Goal: Task Accomplishment & Management: Manage account settings

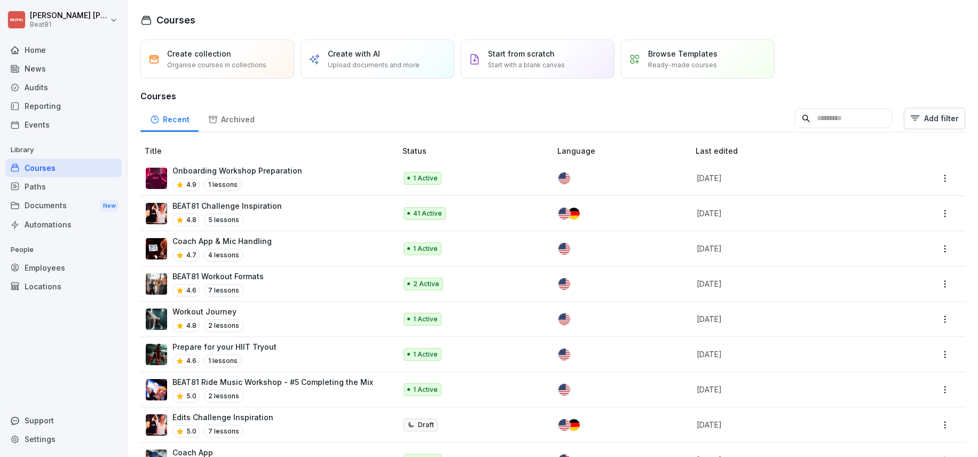
click at [278, 179] on div "4.9 1 lessons" at bounding box center [237, 184] width 130 height 13
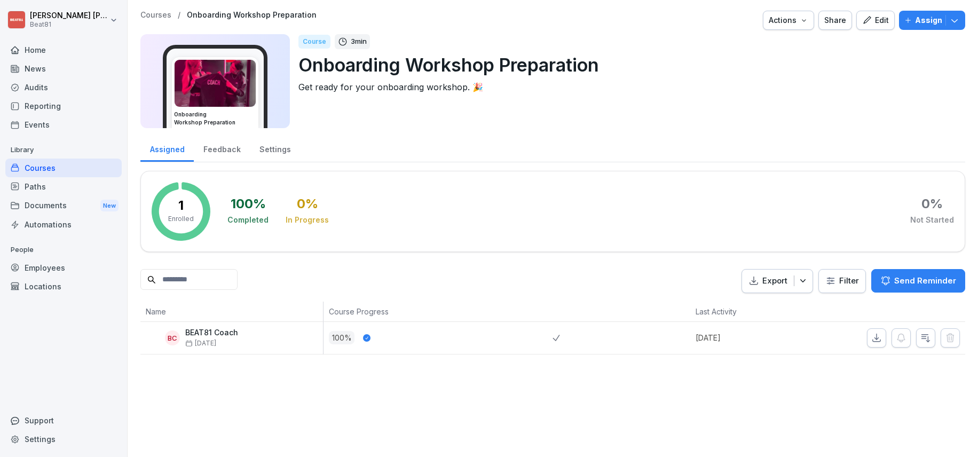
click at [222, 336] on p "BEAT81 Coach" at bounding box center [211, 332] width 53 height 9
click at [878, 14] on div "Edit" at bounding box center [875, 20] width 27 height 12
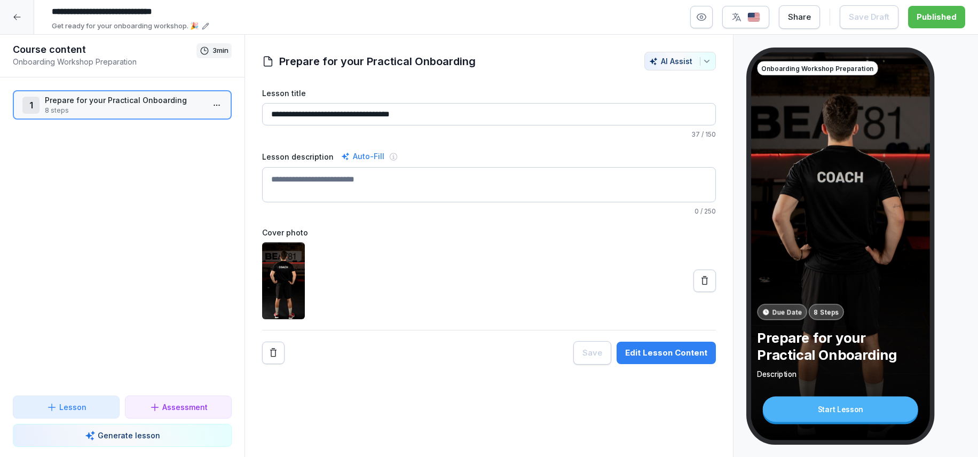
click at [100, 113] on p "8 steps" at bounding box center [124, 111] width 159 height 10
click at [104, 115] on p "8 steps" at bounding box center [124, 111] width 159 height 10
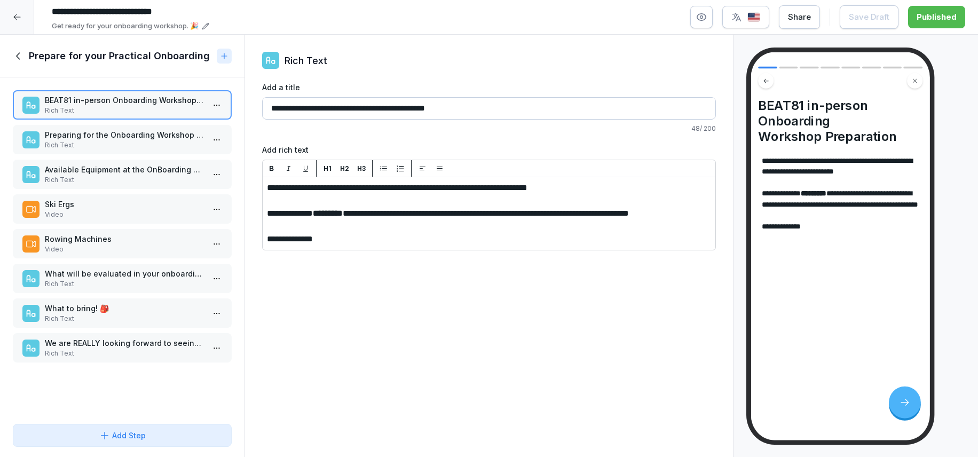
click at [99, 137] on p "Preparing for the Onboarding Workshop 🤓📚" at bounding box center [124, 134] width 159 height 11
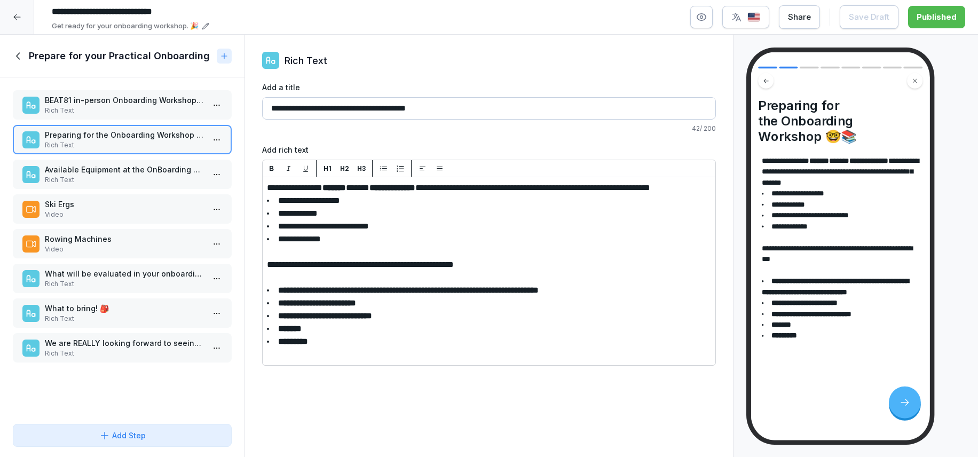
click at [96, 166] on p "Available Equipment at the OnBoarding Workshop ⛓️" at bounding box center [124, 169] width 159 height 11
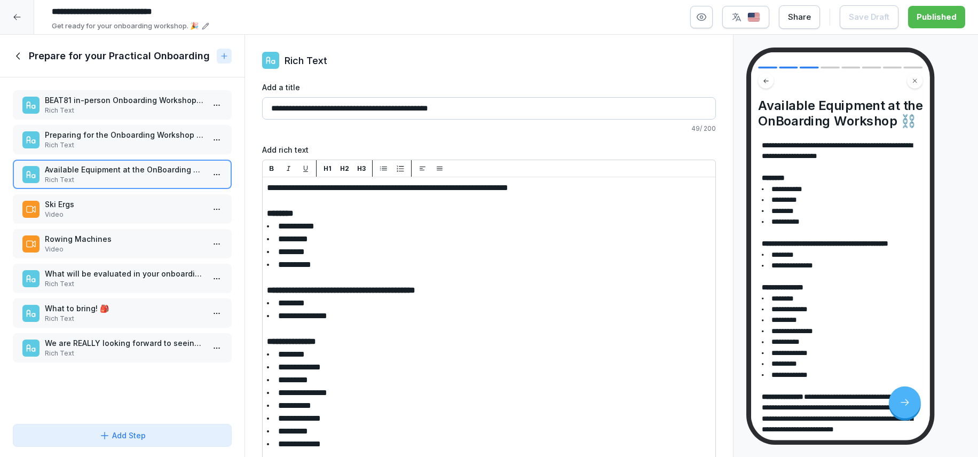
scroll to position [36, 0]
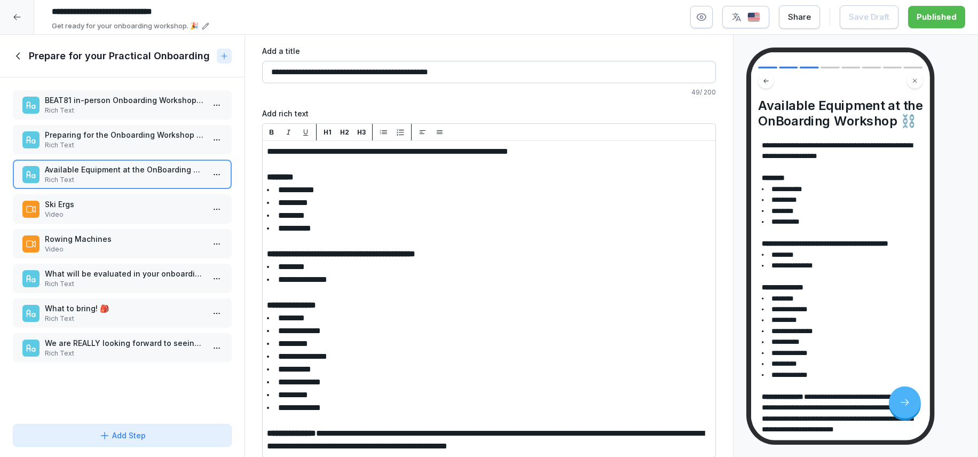
click at [138, 271] on p "What will be evaluated in your onboarding?" at bounding box center [124, 273] width 159 height 11
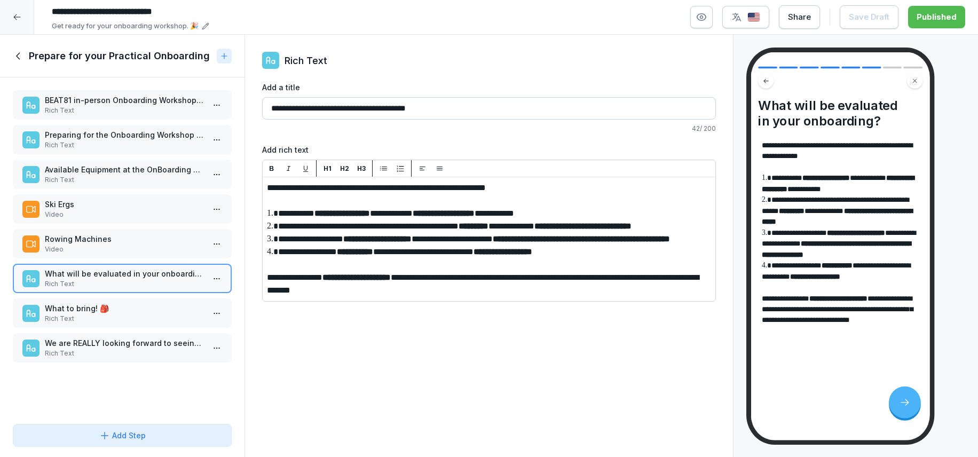
click at [122, 314] on p "Rich Text" at bounding box center [124, 319] width 159 height 10
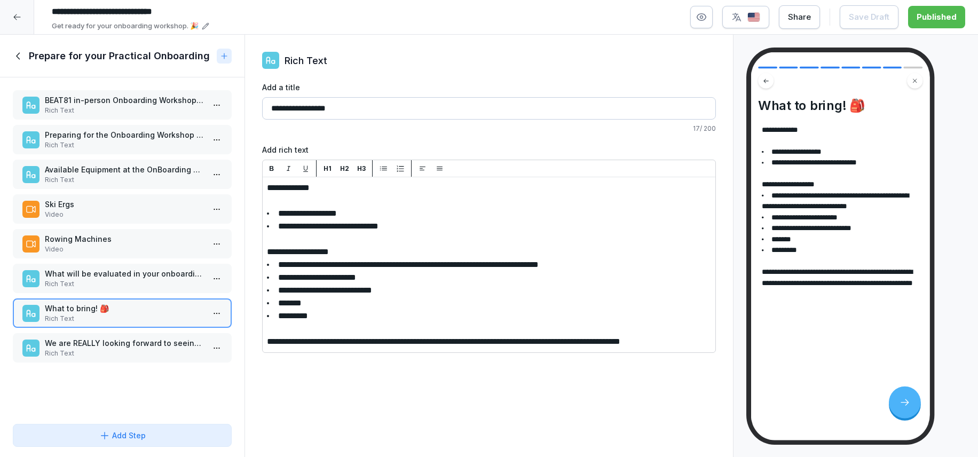
click at [130, 346] on p "We are REALLY looking forward to seeing you!" at bounding box center [124, 343] width 159 height 11
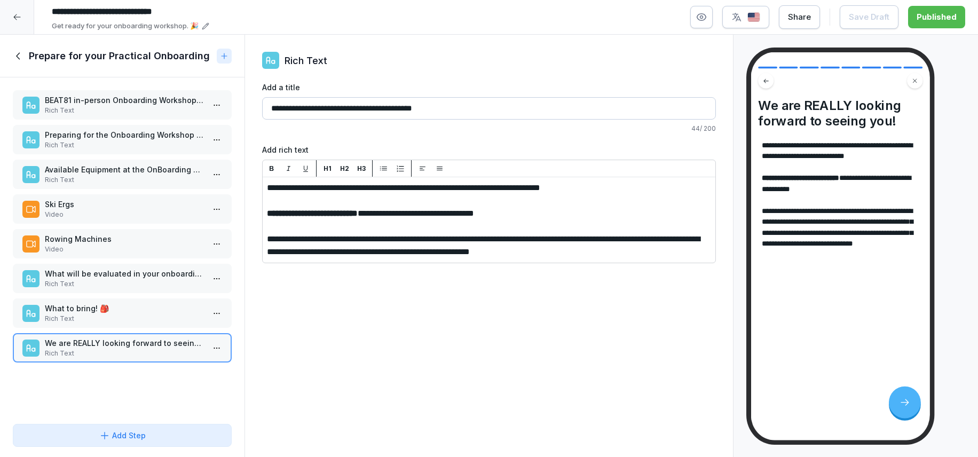
click at [12, 45] on div "Prepare for your Practical Onboarding" at bounding box center [122, 56] width 245 height 43
click at [17, 15] on icon at bounding box center [17, 17] width 9 height 9
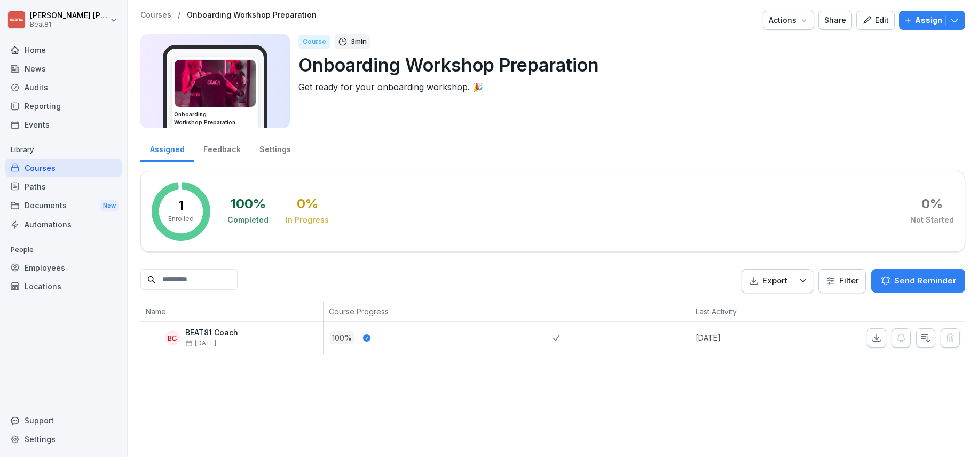
click at [186, 280] on input at bounding box center [188, 279] width 97 height 21
type input "**********"
click at [230, 281] on icon at bounding box center [227, 280] width 6 height 6
click at [154, 18] on p "Courses" at bounding box center [155, 15] width 31 height 9
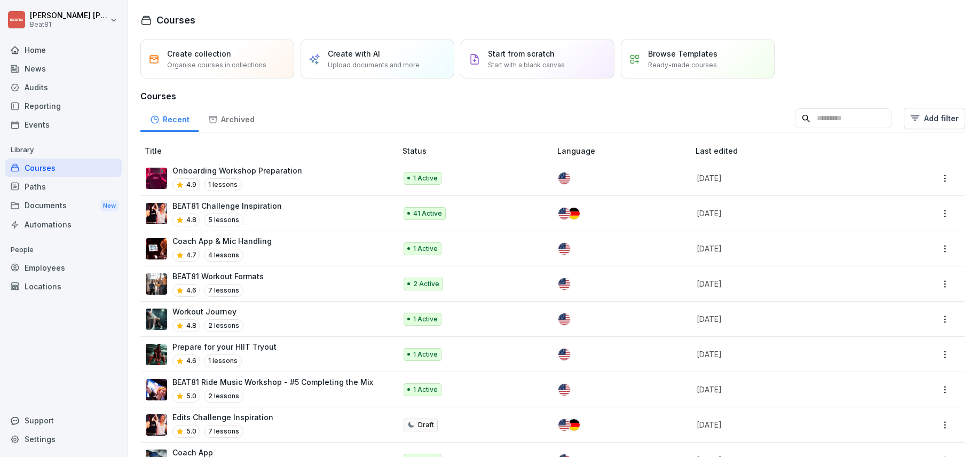
click at [818, 120] on input at bounding box center [843, 118] width 97 height 20
type input "**********"
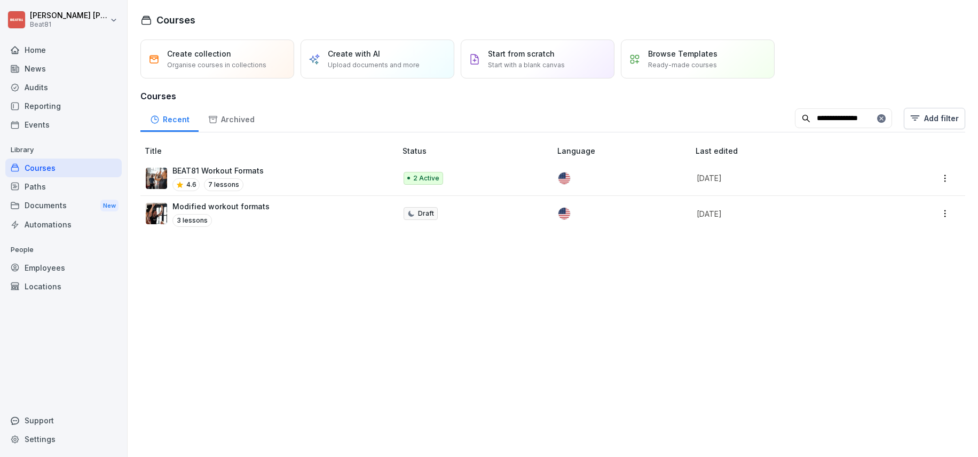
click at [252, 167] on p "BEAT81 Workout Formats" at bounding box center [217, 170] width 91 height 11
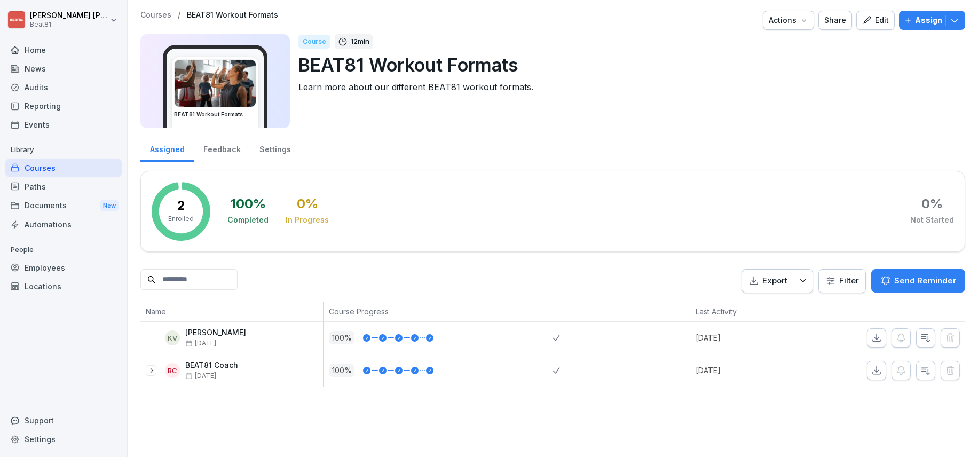
click at [872, 25] on icon "button" at bounding box center [867, 20] width 10 height 10
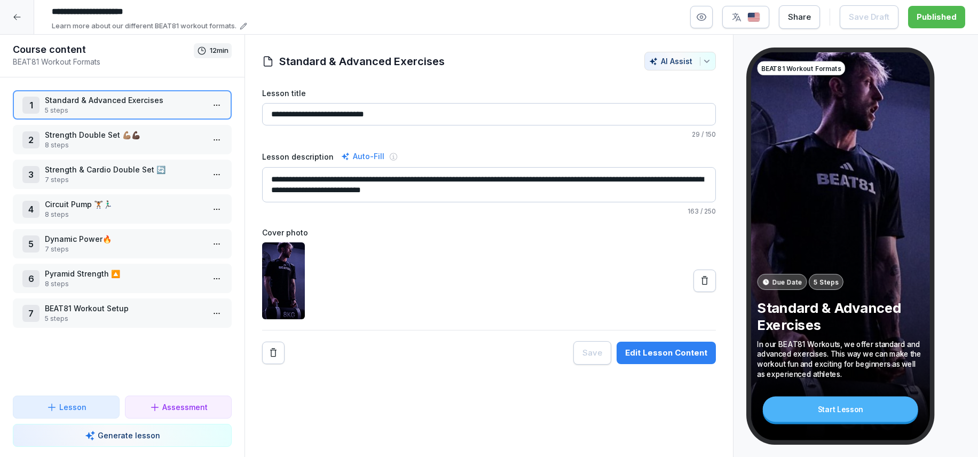
click at [154, 139] on p "Strength Double Set 💪🏽💪🏿" at bounding box center [124, 134] width 159 height 11
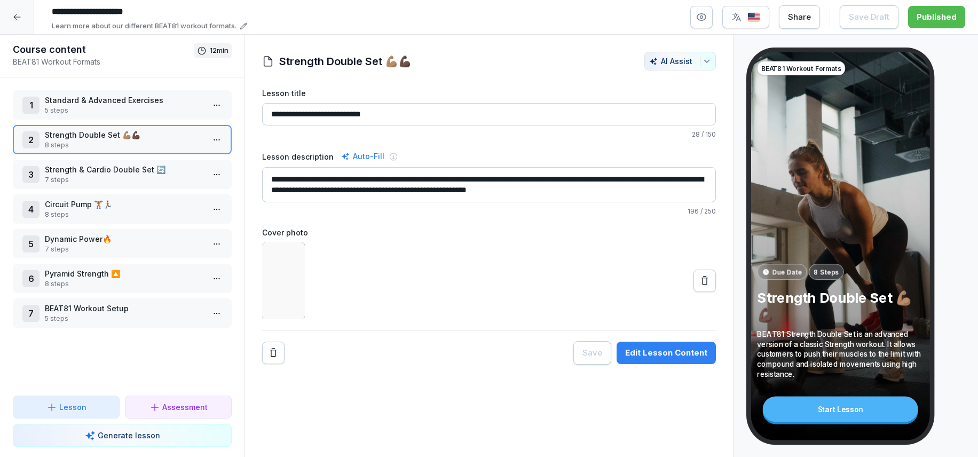
click at [136, 217] on p "8 steps" at bounding box center [124, 215] width 159 height 10
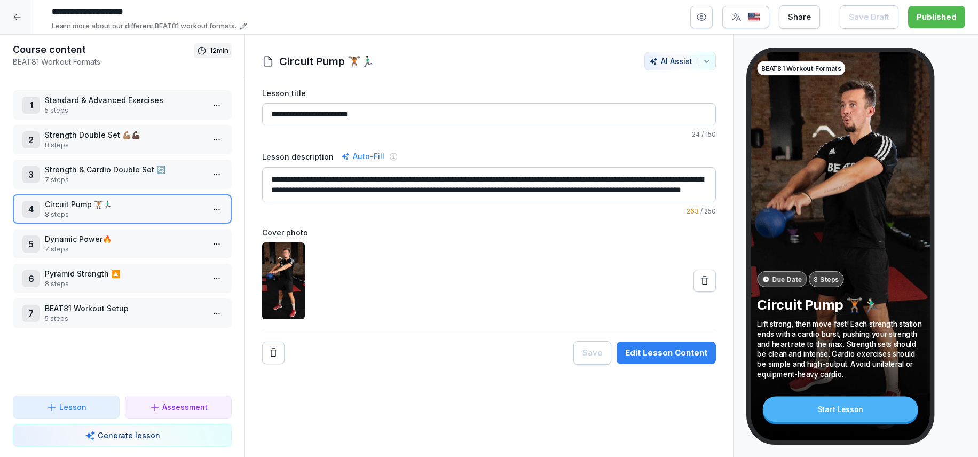
scroll to position [11, 0]
drag, startPoint x: 375, startPoint y: 179, endPoint x: 420, endPoint y: 196, distance: 48.0
click at [420, 196] on textarea "**********" at bounding box center [489, 184] width 454 height 35
click at [19, 13] on icon at bounding box center [17, 17] width 9 height 9
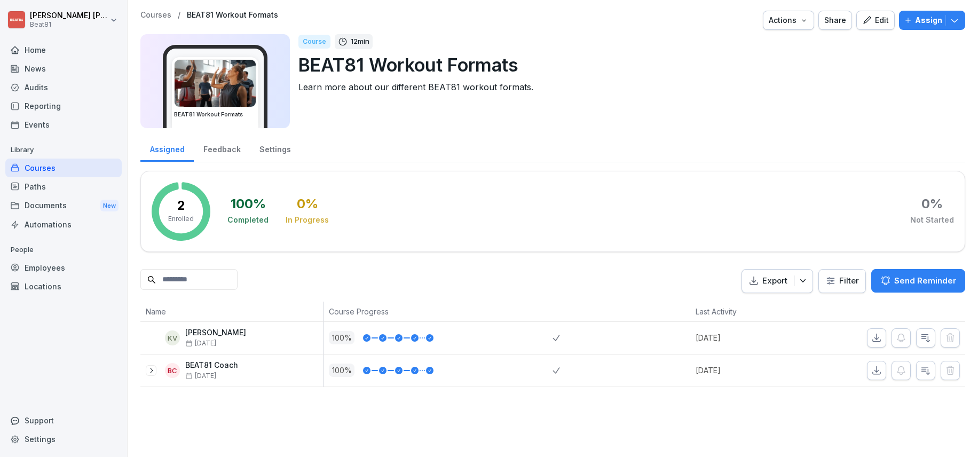
click at [179, 277] on input at bounding box center [188, 279] width 97 height 21
type input "*"
click at [51, 169] on div "Courses" at bounding box center [63, 168] width 116 height 19
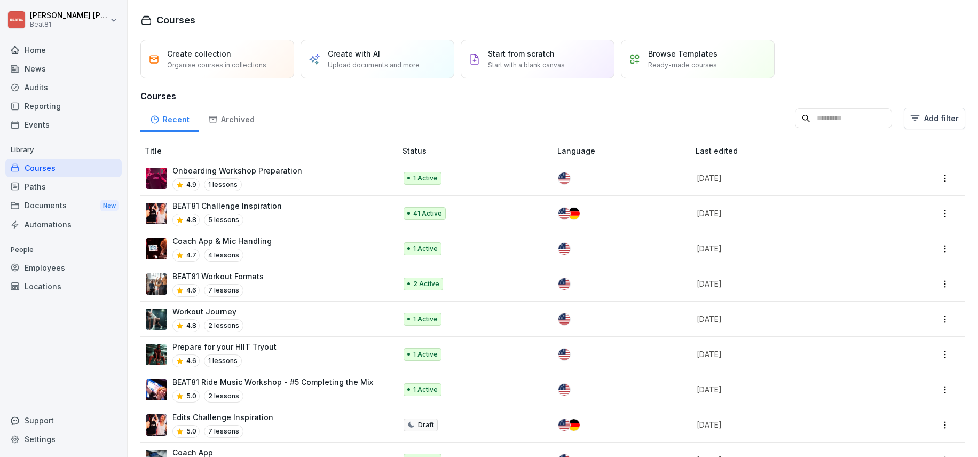
click at [828, 121] on input at bounding box center [843, 118] width 97 height 20
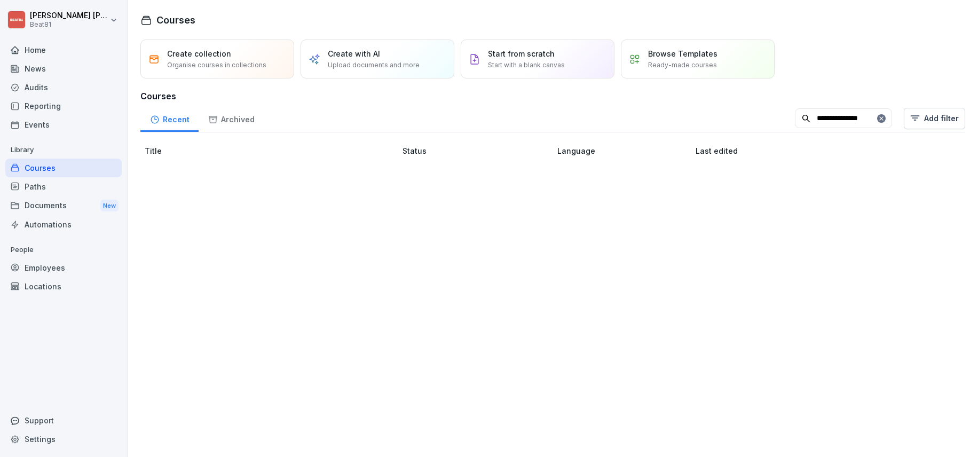
type input "**********"
click at [237, 170] on p "Workout Journey" at bounding box center [207, 171] width 71 height 11
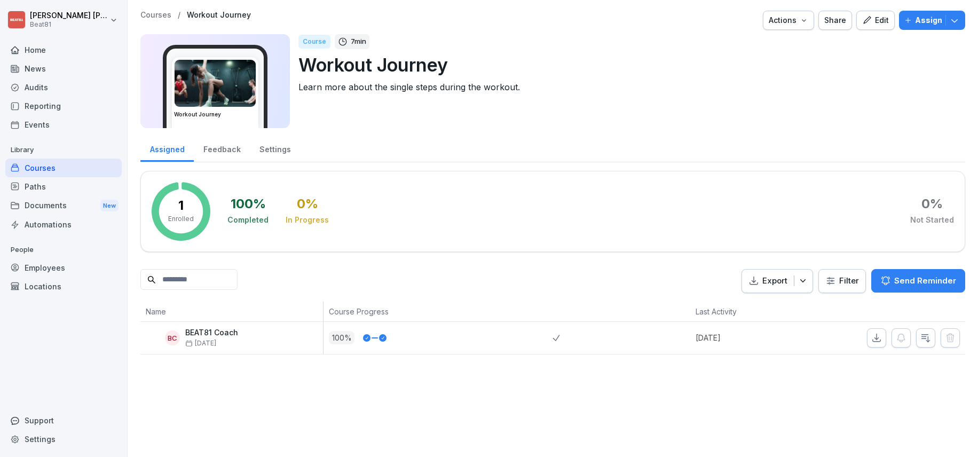
click at [880, 19] on div "Edit" at bounding box center [875, 20] width 27 height 12
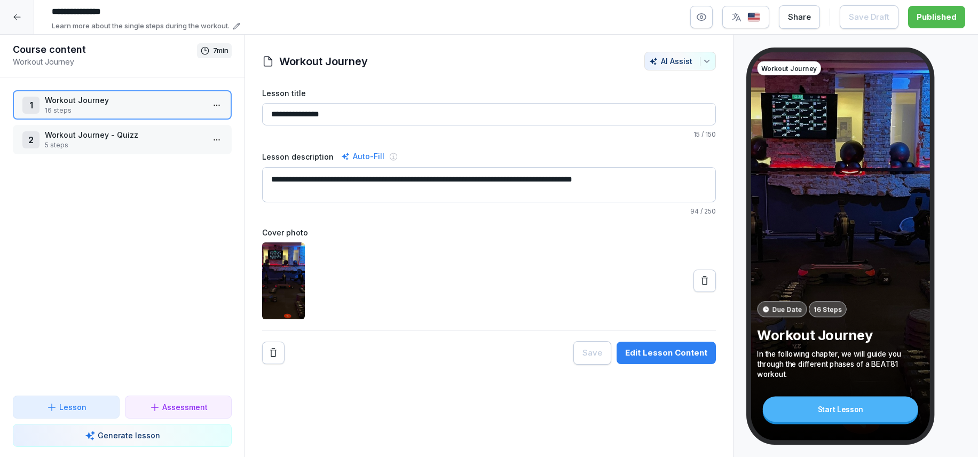
click at [132, 108] on p "16 steps" at bounding box center [124, 111] width 159 height 10
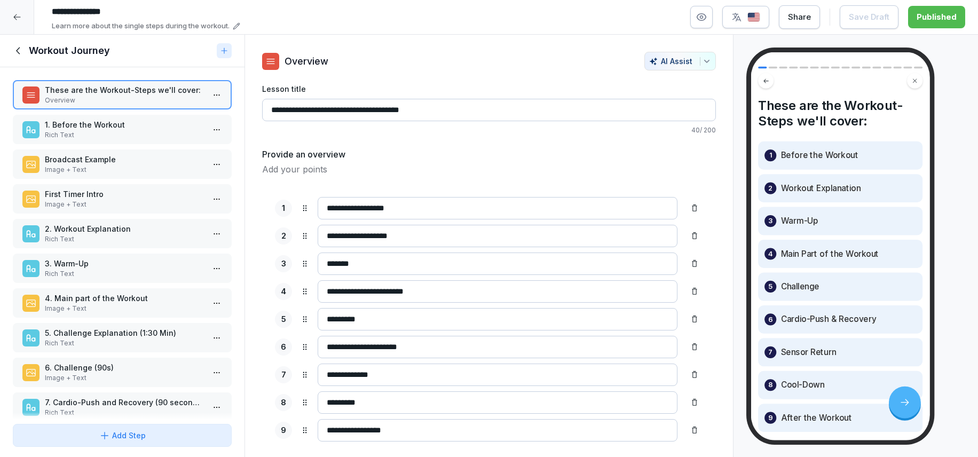
scroll to position [1, 0]
click at [113, 257] on p "3. Warm-Up" at bounding box center [124, 262] width 159 height 11
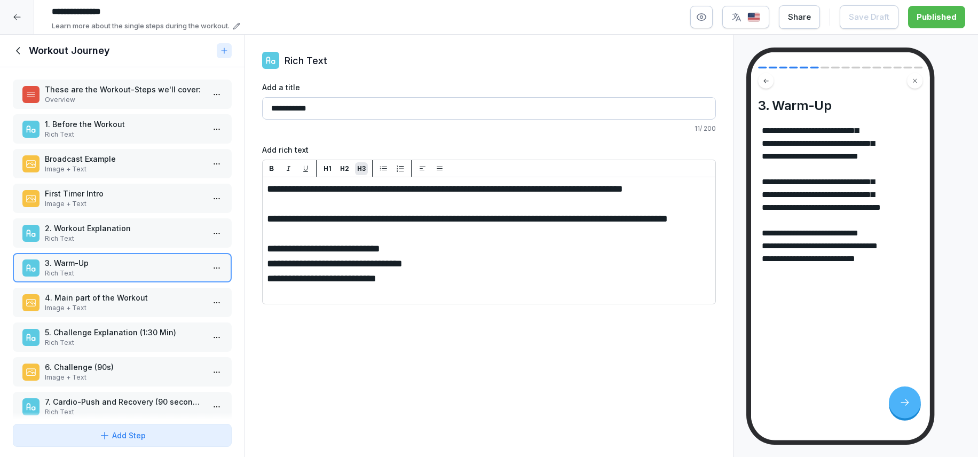
drag, startPoint x: 414, startPoint y: 308, endPoint x: 265, endPoint y: 281, distance: 151.4
click at [12, 9] on div at bounding box center [17, 17] width 34 height 34
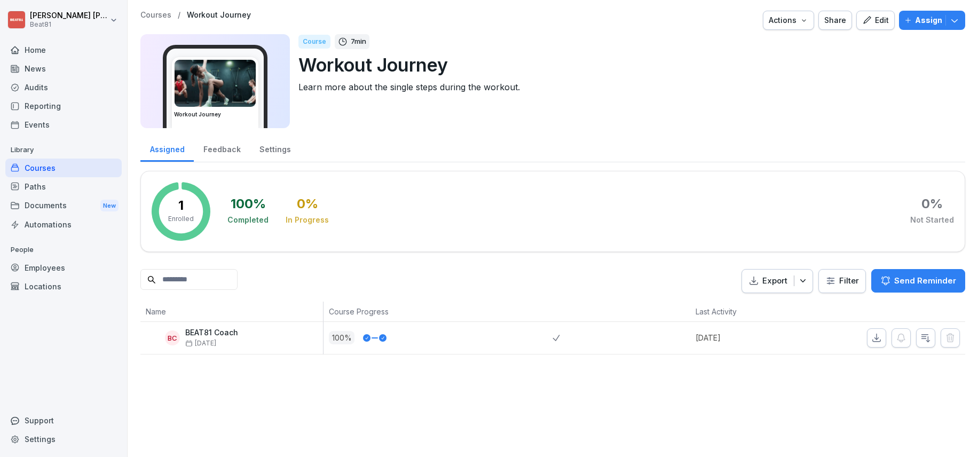
click at [63, 163] on div "Courses" at bounding box center [63, 168] width 116 height 19
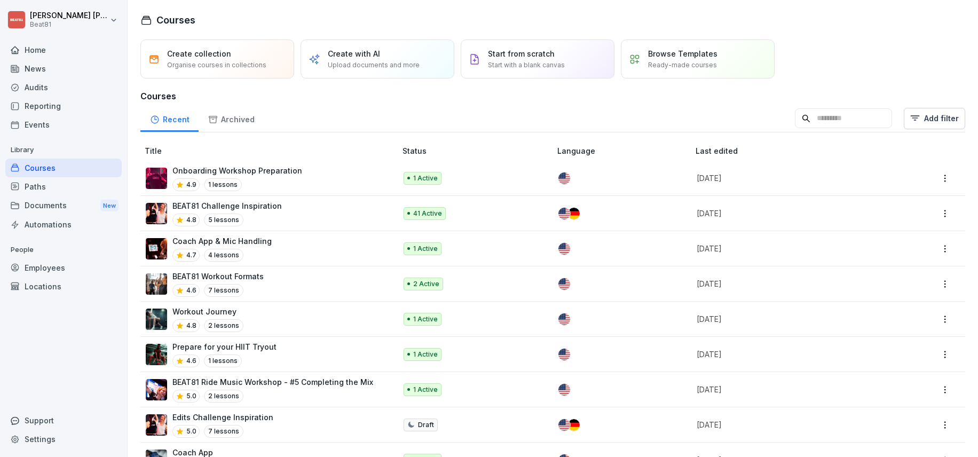
click at [814, 114] on input at bounding box center [843, 118] width 97 height 20
type input "**********"
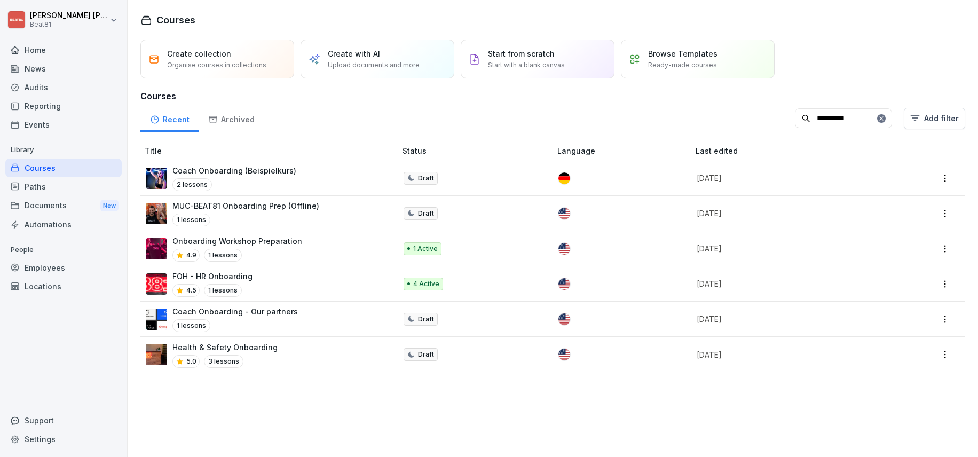
click at [262, 241] on p "Onboarding Workshop Preparation" at bounding box center [237, 241] width 130 height 11
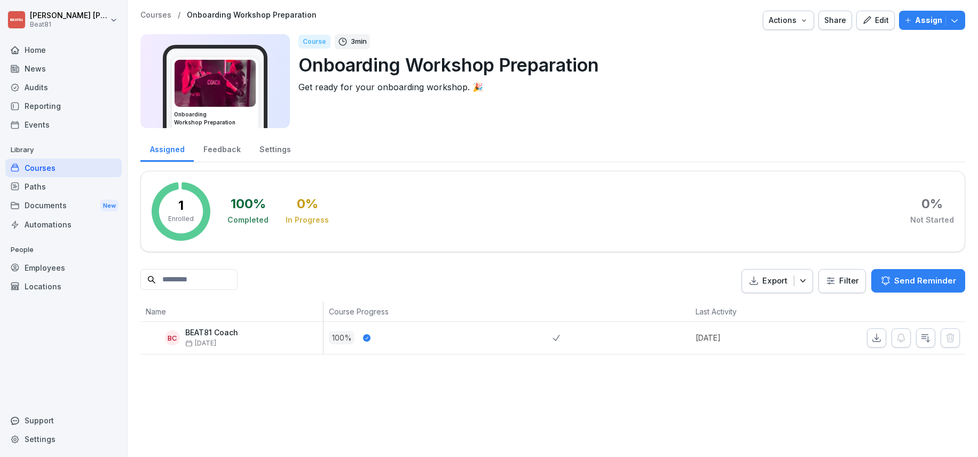
click at [862, 23] on button "Edit" at bounding box center [876, 20] width 38 height 19
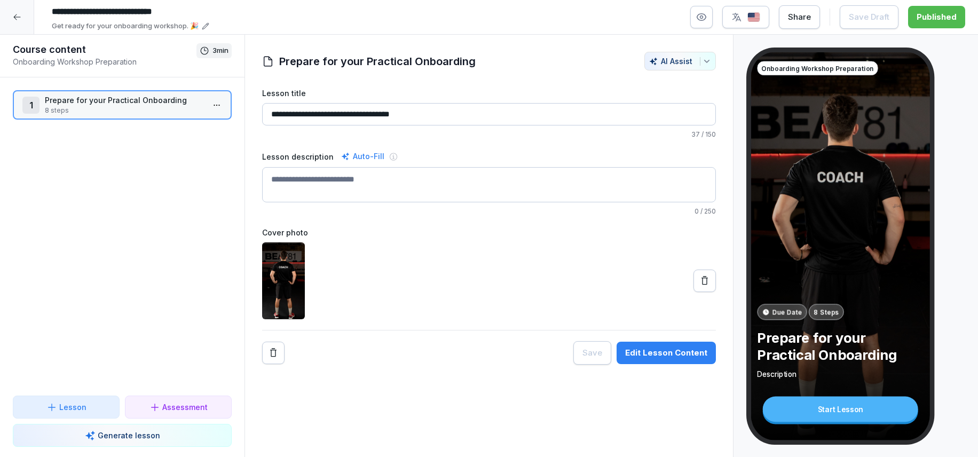
click at [141, 110] on p "8 steps" at bounding box center [124, 111] width 159 height 10
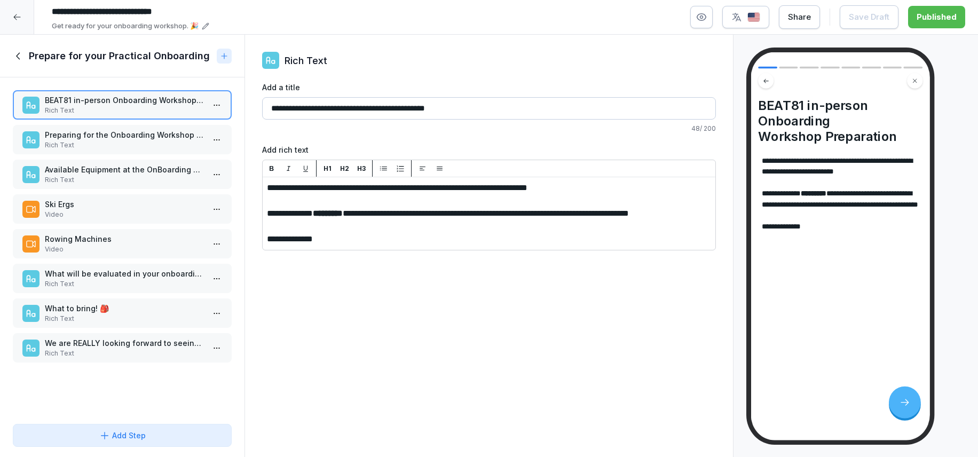
click at [121, 179] on p "Rich Text" at bounding box center [124, 180] width 159 height 10
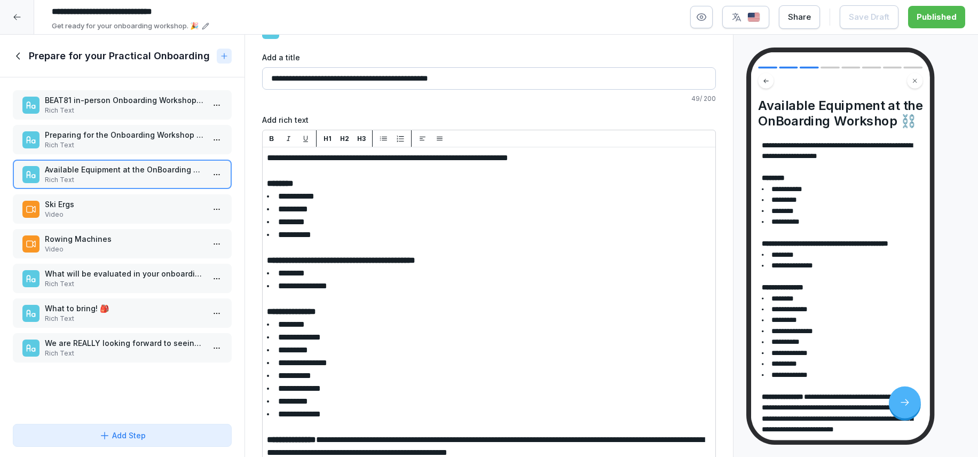
scroll to position [36, 0]
